Goal: Use online tool/utility: Use online tool/utility

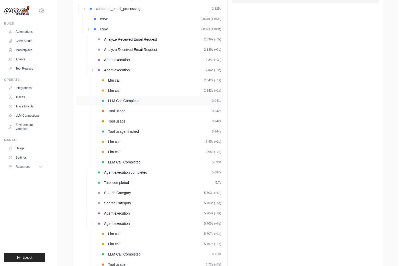
scroll to position [194, 0]
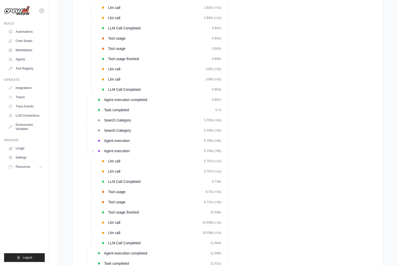
click at [122, 118] on span "Search Category" at bounding box center [117, 120] width 27 height 5
click at [129, 159] on div "Llm call 5.707s (+1s)" at bounding box center [164, 161] width 113 height 5
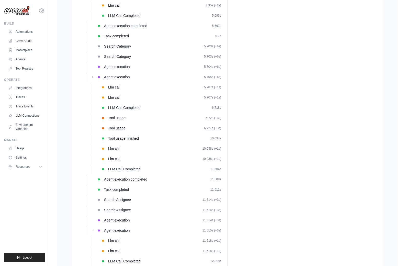
scroll to position [269, 0]
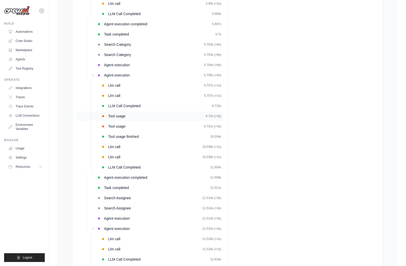
click at [129, 116] on div "Tool usage 6.72s (+3s)" at bounding box center [164, 116] width 113 height 5
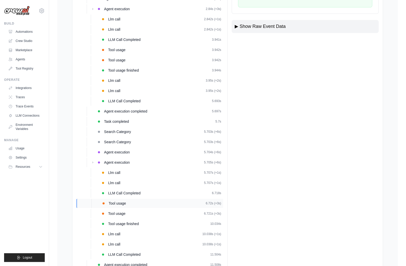
scroll to position [183, 0]
click at [131, 212] on div "Tool usage 6.721s (+3s)" at bounding box center [164, 213] width 113 height 5
click at [129, 233] on div "Llm call 10.038s (+1s)" at bounding box center [164, 233] width 113 height 5
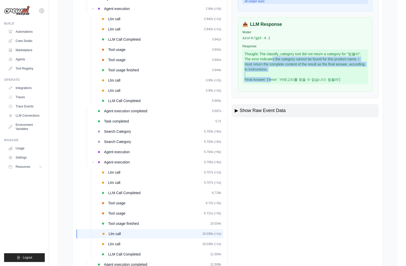
drag, startPoint x: 258, startPoint y: 64, endPoint x: 302, endPoint y: 73, distance: 44.9
click at [302, 73] on div "Thought: The classify_category tool did not return a category for "텀블러". The er…" at bounding box center [305, 66] width 126 height 35
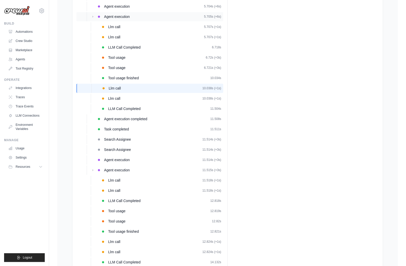
scroll to position [328, 0]
click at [143, 209] on div "Tool usage 12.819s" at bounding box center [164, 210] width 113 height 5
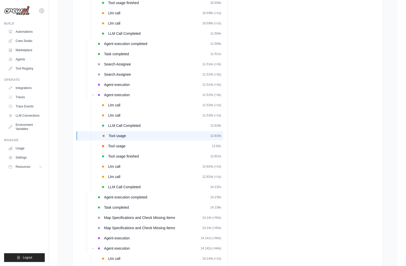
scroll to position [433, 0]
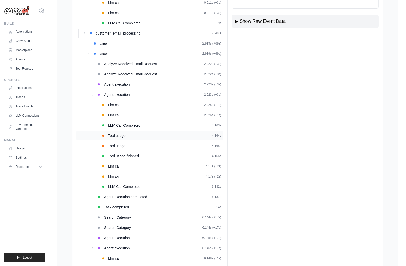
click at [158, 135] on div "Tool usage 4.164s" at bounding box center [164, 135] width 113 height 5
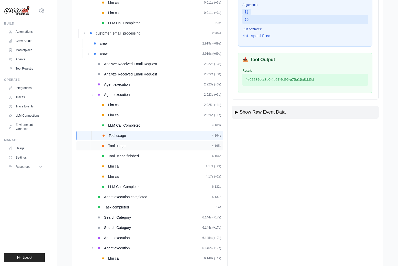
click at [165, 143] on div "Tool usage 4.165s" at bounding box center [164, 145] width 113 height 5
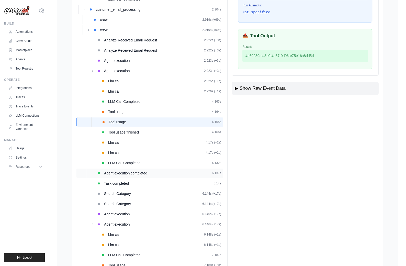
scroll to position [162, 0]
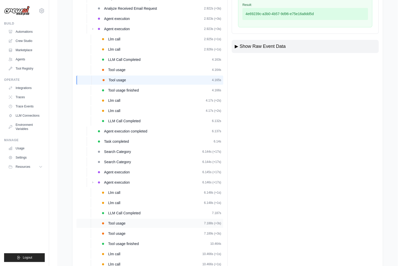
click at [151, 224] on div "Tool usage 7.188s (+3s)" at bounding box center [164, 223] width 113 height 5
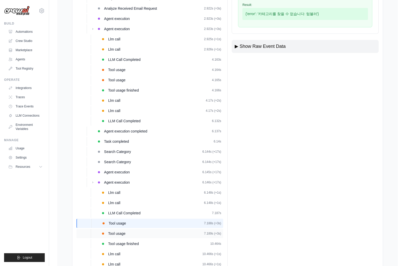
click at [137, 229] on div "Tool usage 7.189s (+3s)" at bounding box center [149, 233] width 147 height 9
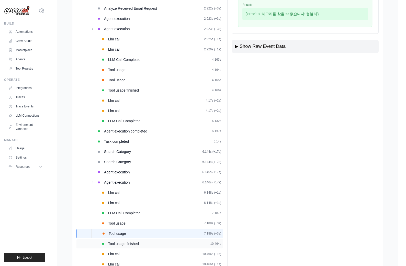
click at [141, 245] on div "Tool usage finished 10.464s" at bounding box center [164, 243] width 113 height 5
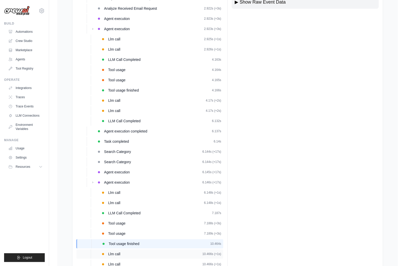
click at [143, 249] on div "Llm call 10.466s (+1s)" at bounding box center [149, 253] width 147 height 9
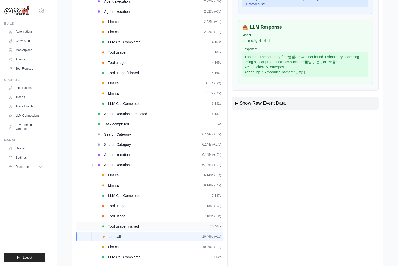
scroll to position [179, 0]
click at [128, 248] on div "Llm call 10.466s (+1s)" at bounding box center [164, 247] width 113 height 5
